Goal: Task Accomplishment & Management: Use online tool/utility

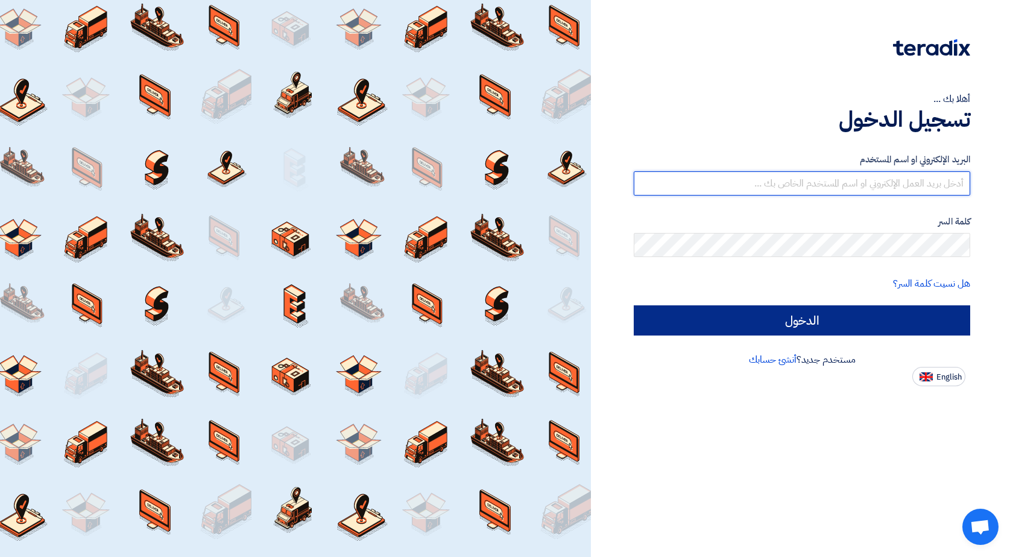
type input "[EMAIL_ADDRESS][DOMAIN_NAME]"
click at [740, 326] on input "الدخول" at bounding box center [802, 320] width 337 height 30
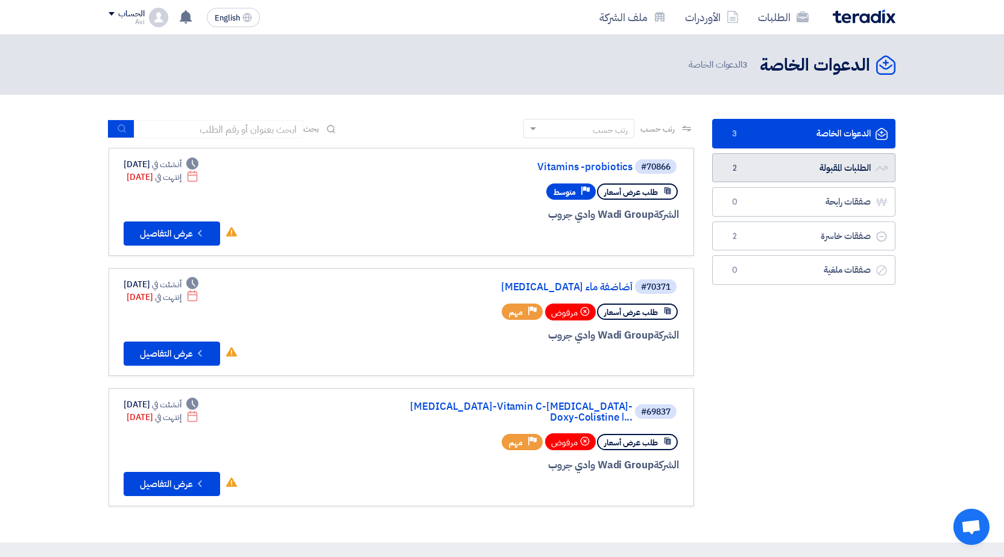
click at [789, 174] on link "الطلبات المقبولة الطلبات المقبولة 2" at bounding box center [803, 168] width 183 height 30
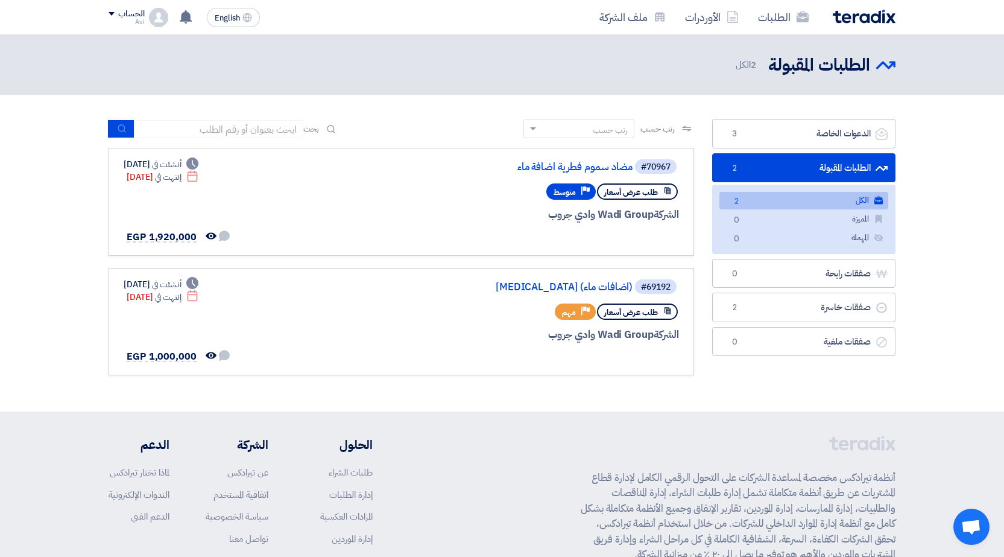
click at [817, 166] on link "الطلبات المقبولة الطلبات المقبولة 2" at bounding box center [803, 168] width 183 height 30
click at [928, 326] on section "الدعوات الخاصة الدعوات الخاصة 3 الطلبات المقبولة الطلبات المقبولة 2 الكل الكل 2…" at bounding box center [502, 253] width 1004 height 317
click at [796, 131] on link "الدعوات الخاصة الدعوات الخاصة 3" at bounding box center [803, 134] width 183 height 30
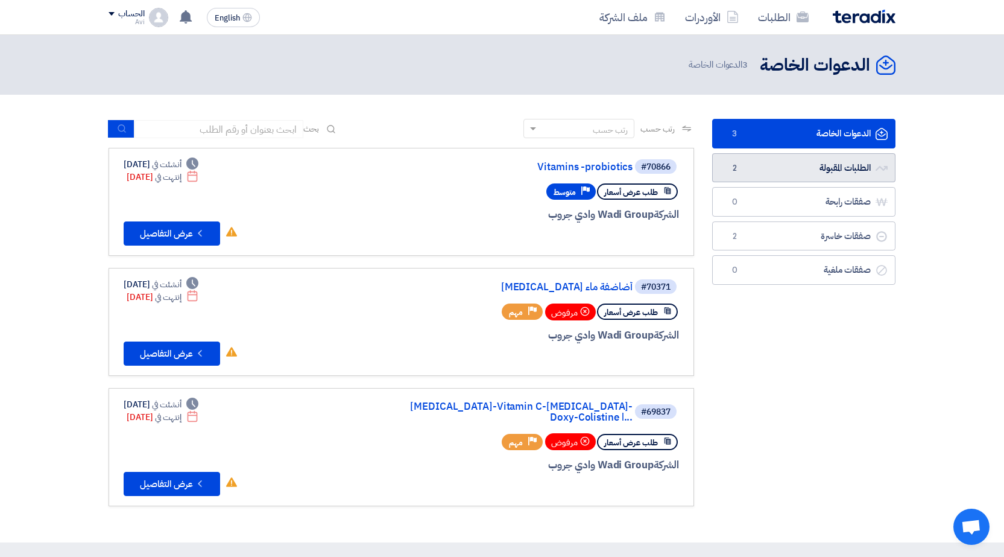
click at [804, 168] on link "الطلبات المقبولة الطلبات المقبولة 2" at bounding box center [803, 168] width 183 height 30
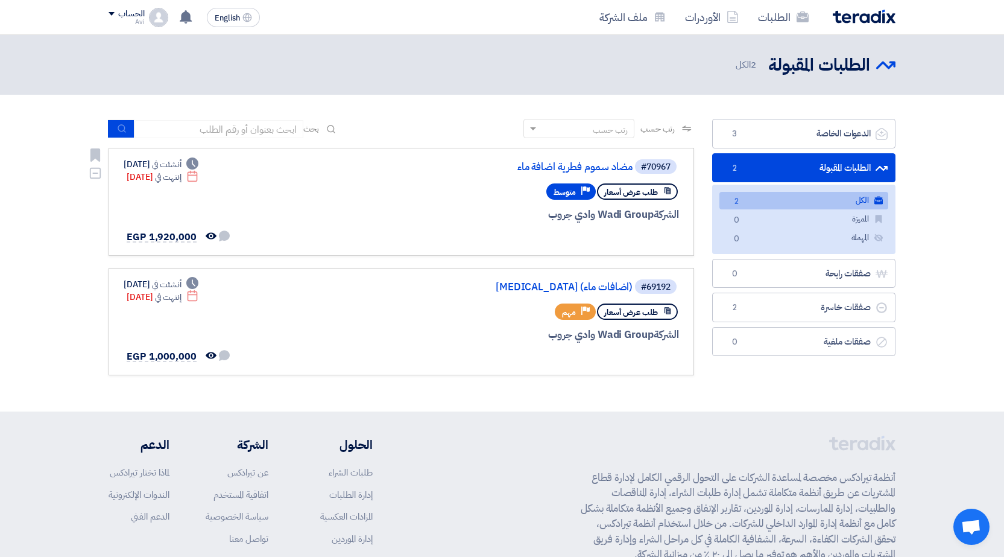
click at [635, 191] on span "طلب عرض أسعار" at bounding box center [631, 191] width 54 height 11
